Goal: Navigation & Orientation: Find specific page/section

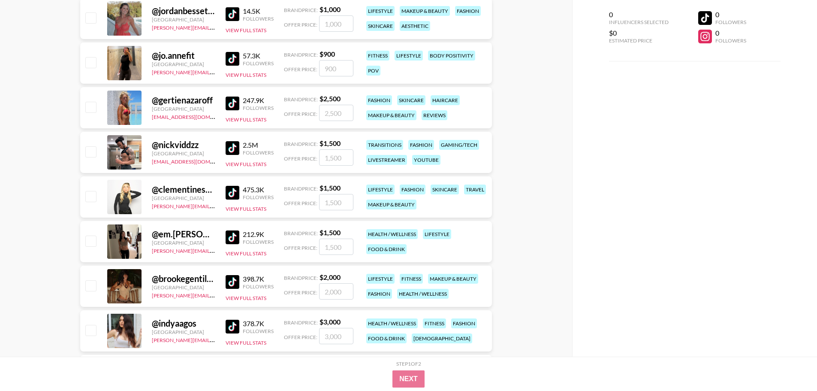
scroll to position [3476, 0]
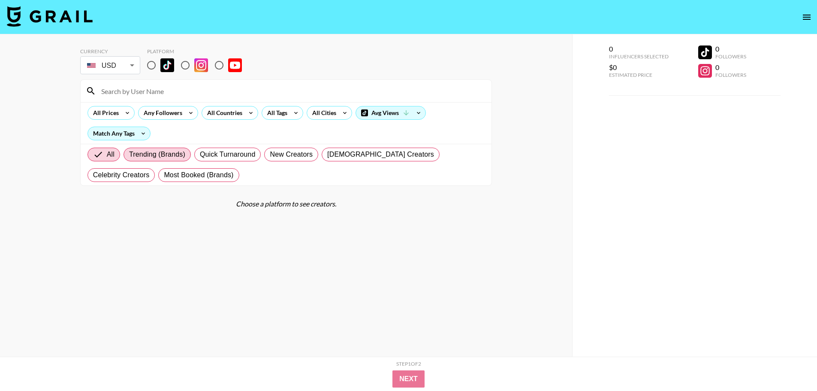
click at [150, 155] on span "Trending (Brands)" at bounding box center [157, 154] width 56 height 10
click at [129, 154] on input "Trending (Brands)" at bounding box center [129, 154] width 0 height 0
radio input "true"
click at [246, 154] on span "Quick Turnaround" at bounding box center [228, 154] width 56 height 10
click at [200, 154] on input "Quick Turnaround" at bounding box center [200, 154] width 0 height 0
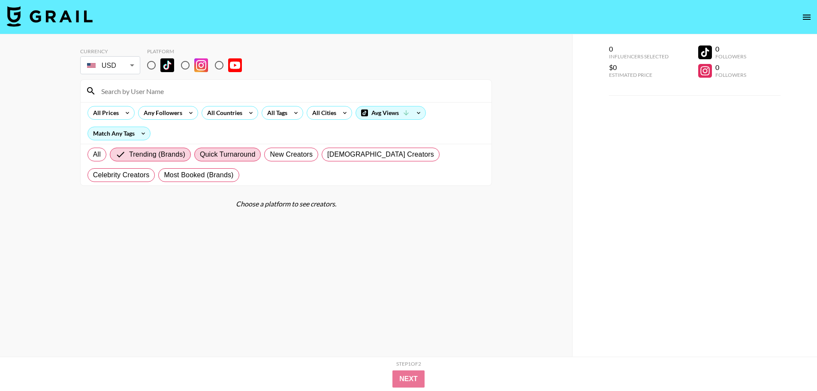
radio input "true"
click at [150, 66] on input "radio" at bounding box center [151, 65] width 18 height 18
radio input "true"
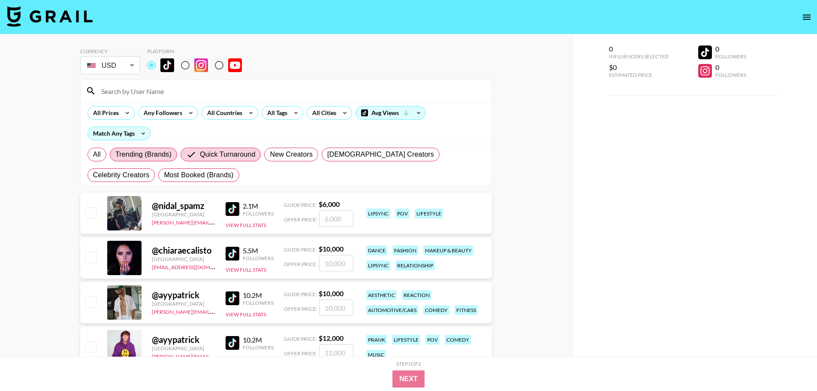
click at [161, 150] on span "Trending (Brands)" at bounding box center [143, 154] width 56 height 10
click at [115, 154] on input "Trending (Brands)" at bounding box center [115, 154] width 0 height 0
radio input "true"
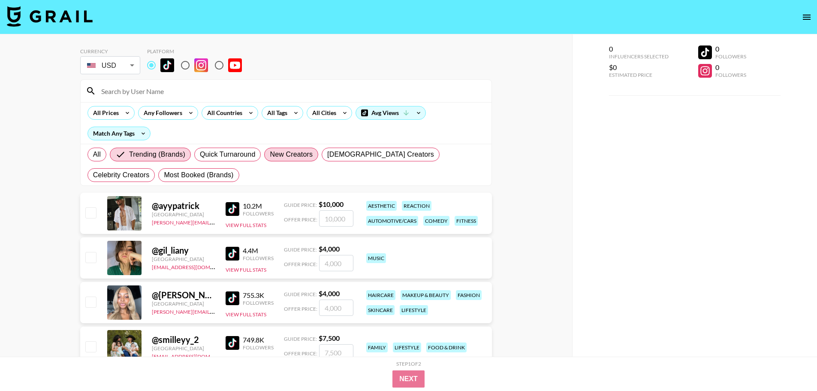
click at [307, 155] on span "New Creators" at bounding box center [291, 154] width 43 height 10
click at [270, 154] on input "New Creators" at bounding box center [270, 154] width 0 height 0
radio input "true"
